Goal: Navigation & Orientation: Understand site structure

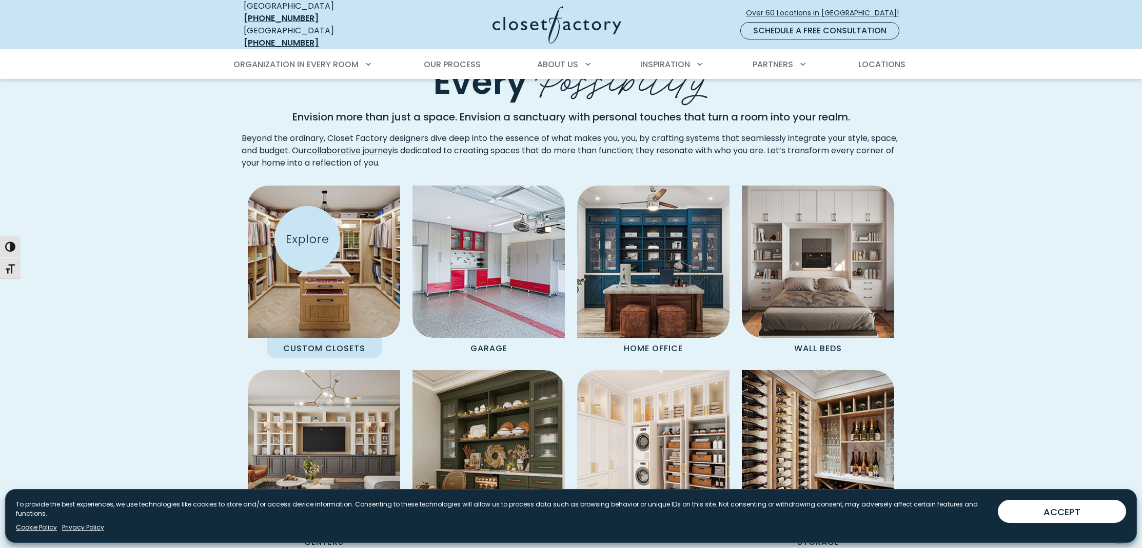
scroll to position [789, 0]
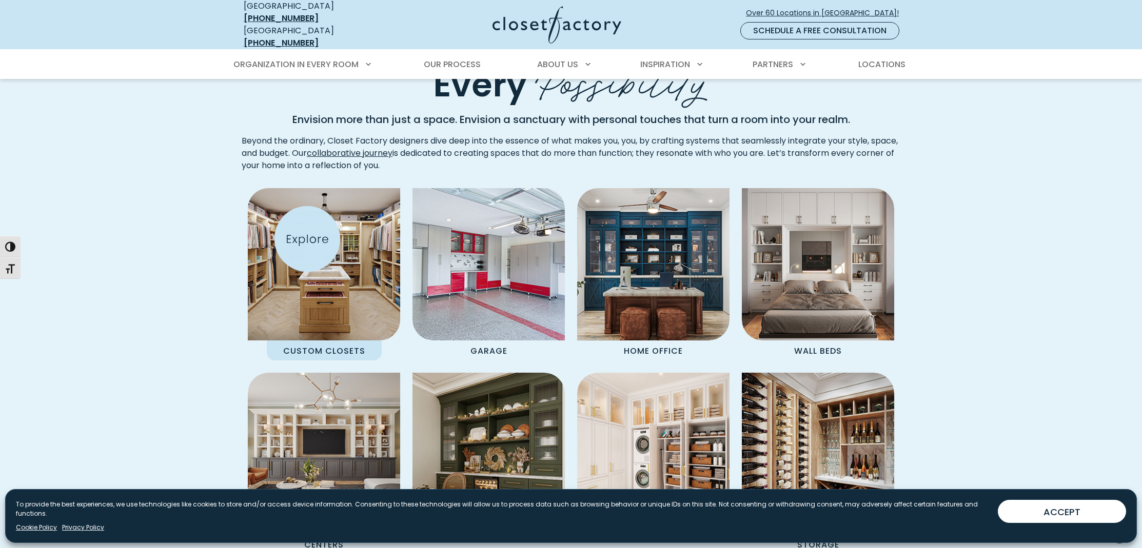
click at [307, 239] on img "Spaces Grid" at bounding box center [324, 265] width 168 height 168
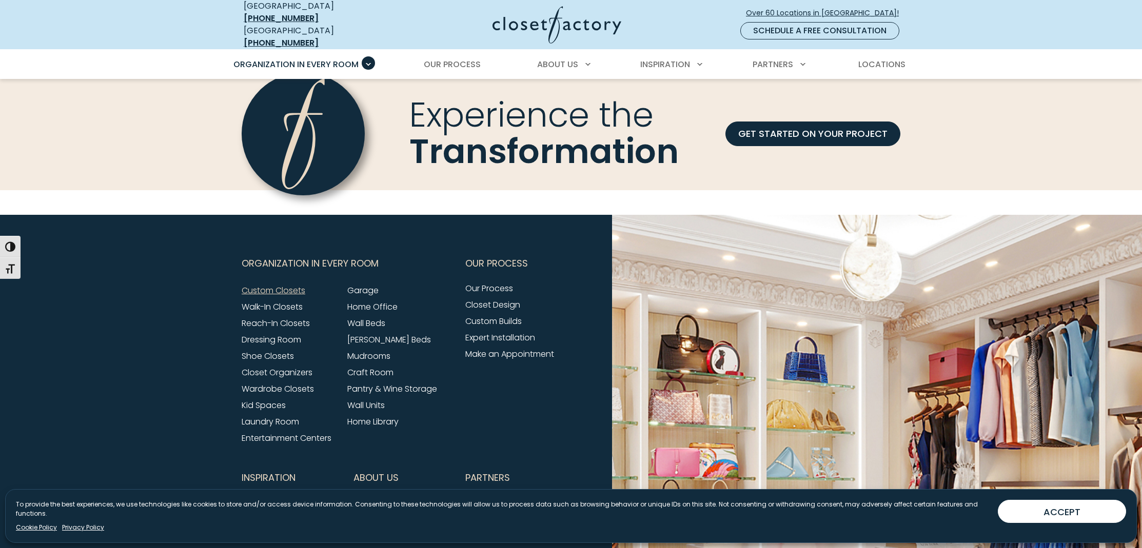
scroll to position [3218, 0]
click at [299, 383] on link "Wardrobe Closets" at bounding box center [278, 389] width 72 height 12
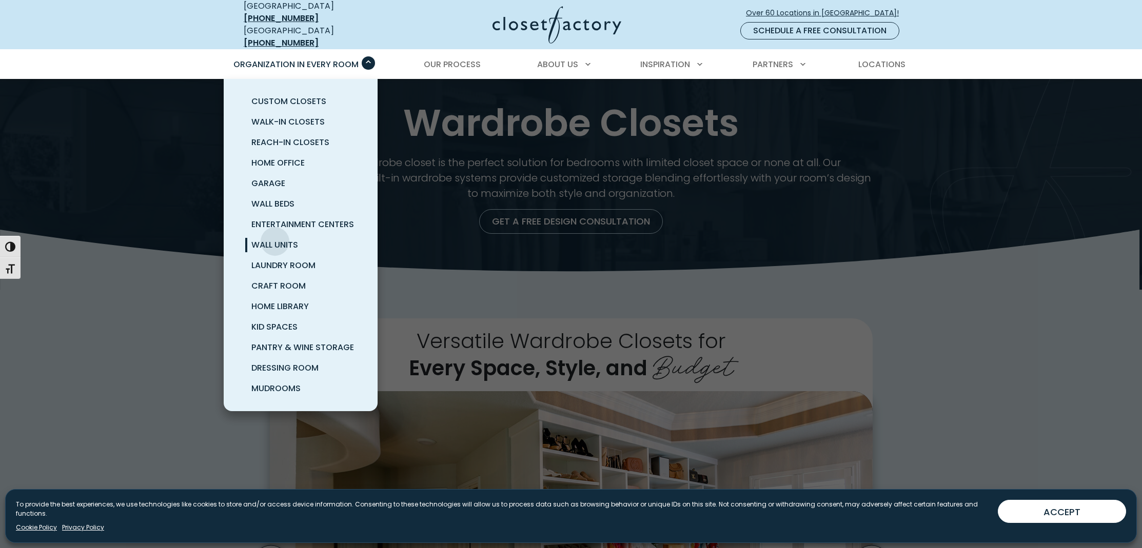
click at [275, 239] on span "Wall Units" at bounding box center [274, 245] width 47 height 12
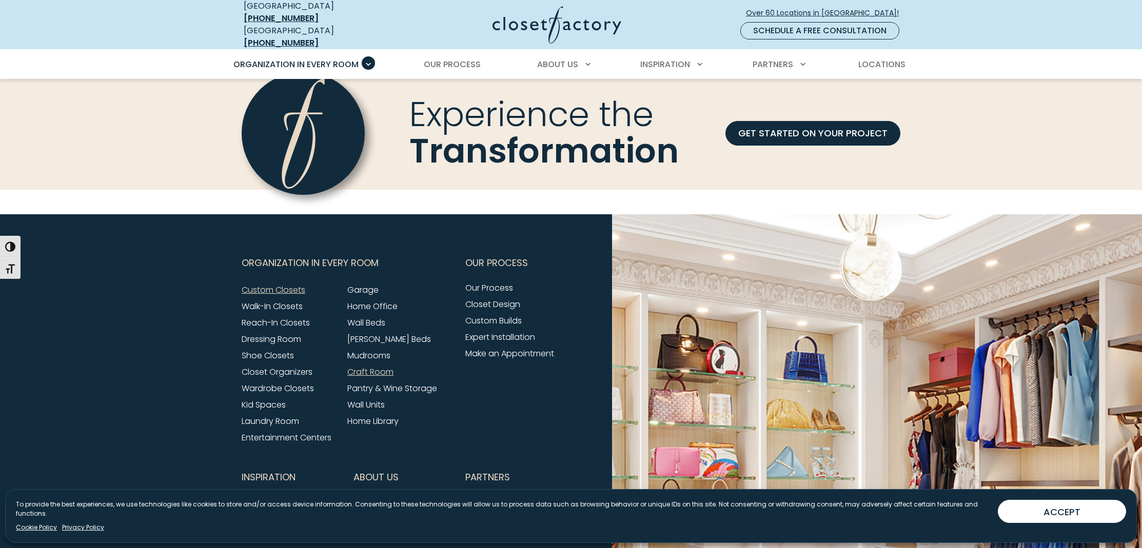
click at [378, 366] on link "Craft Room" at bounding box center [370, 372] width 46 height 12
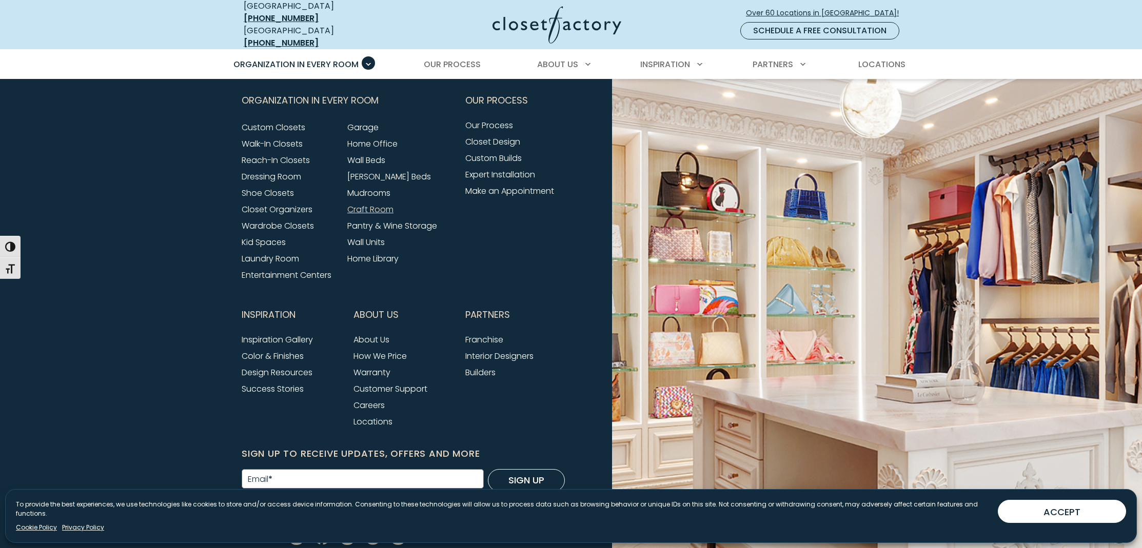
scroll to position [3364, 0]
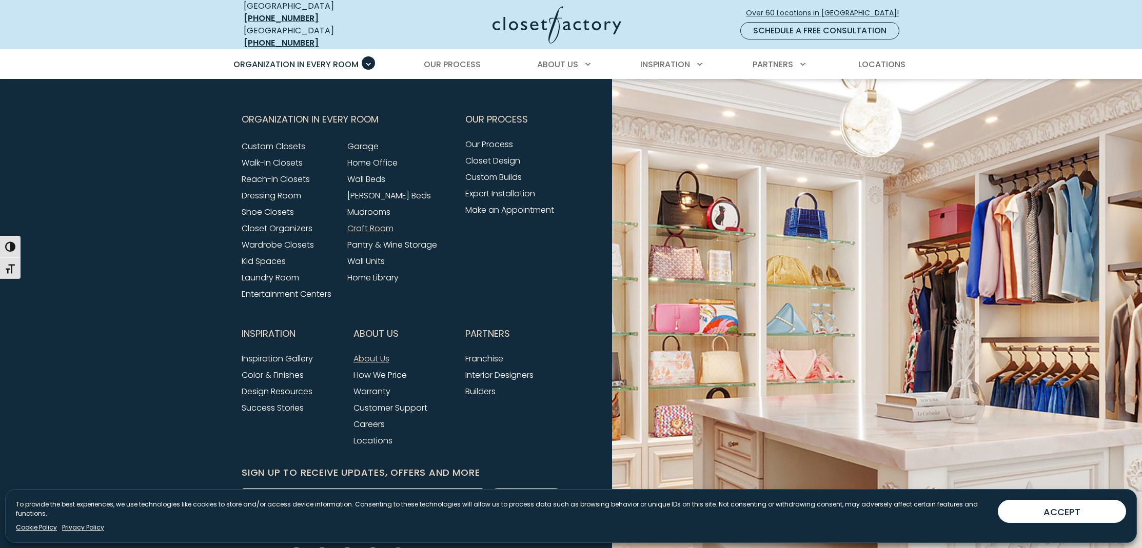
click at [371, 353] on link "About Us" at bounding box center [371, 359] width 36 height 12
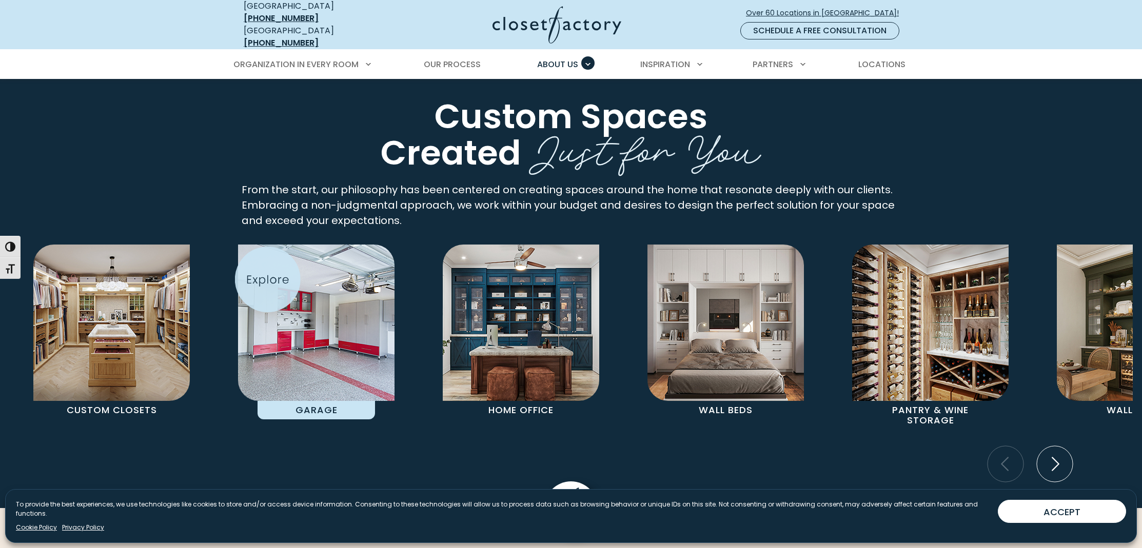
scroll to position [1881, 0]
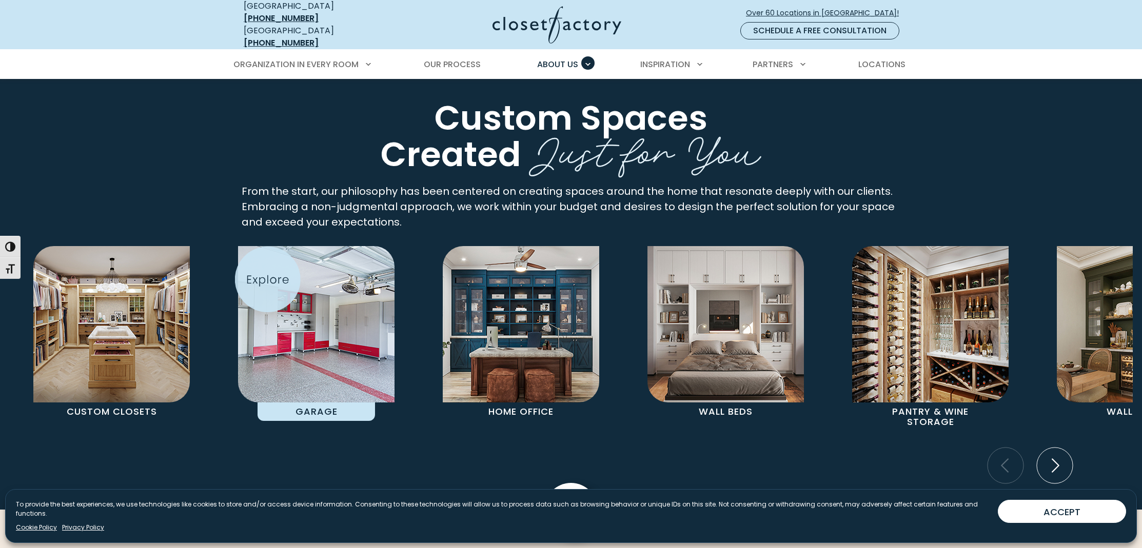
click at [267, 280] on img "Pages Gallery" at bounding box center [316, 324] width 156 height 156
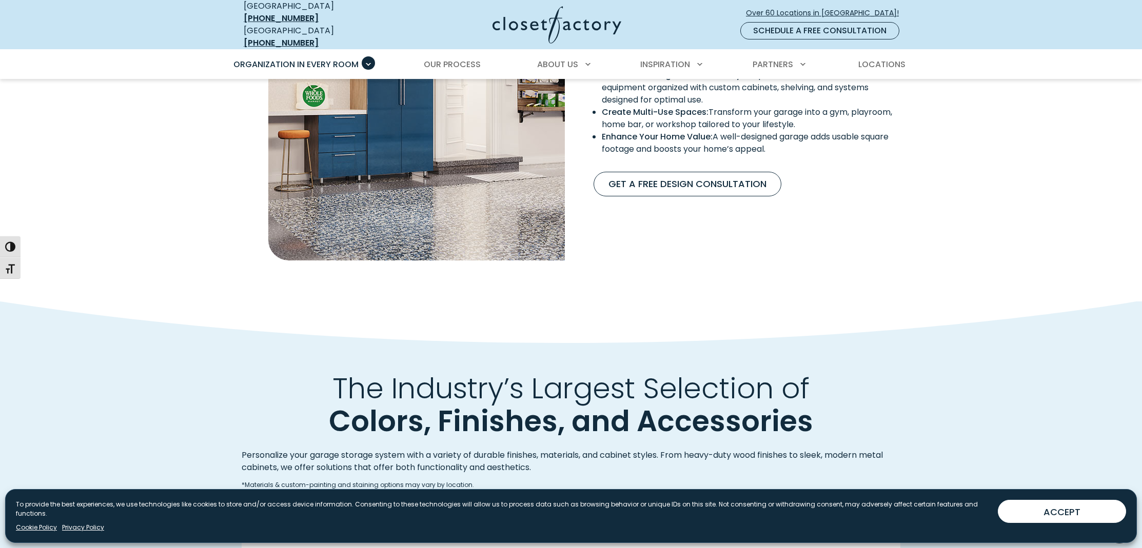
scroll to position [983, 0]
